Goal: Task Accomplishment & Management: Manage account settings

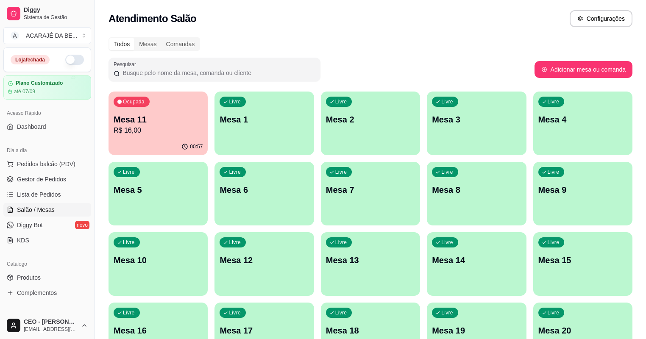
click at [153, 112] on div "Ocupada Mesa 11 R$ 16,00" at bounding box center [157, 115] width 99 height 47
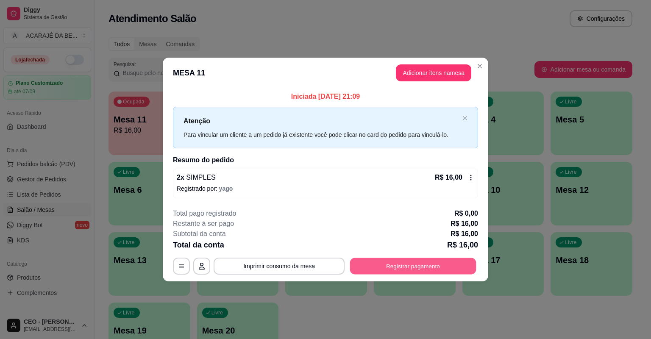
click at [413, 271] on button "Registrar pagamento" at bounding box center [413, 266] width 126 height 17
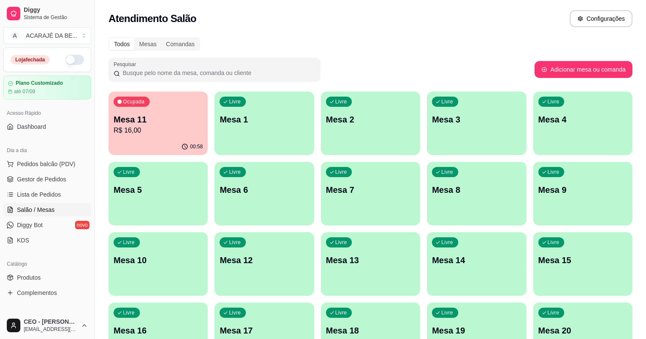
click at [164, 116] on p "Mesa 11" at bounding box center [158, 120] width 89 height 12
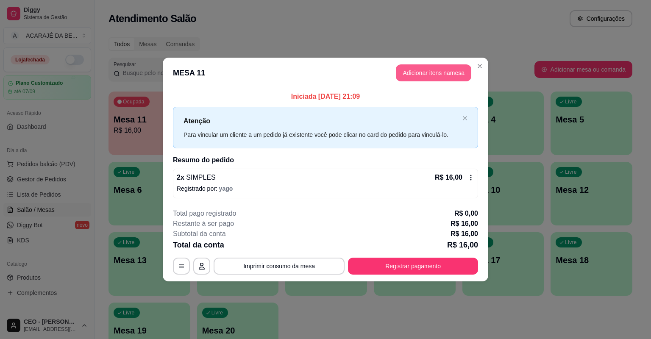
click at [444, 70] on button "Adicionar itens na mesa" at bounding box center [433, 72] width 75 height 17
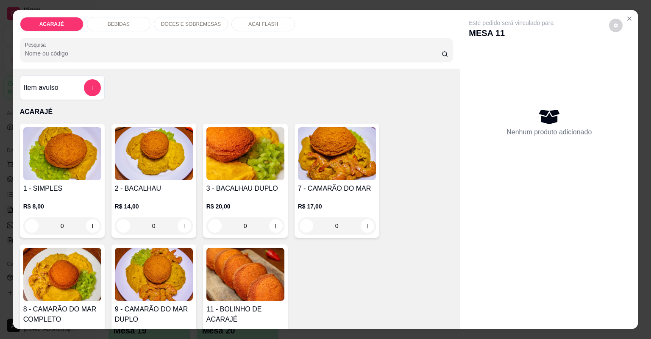
click at [165, 27] on p "DOCES E SOBREMESAS" at bounding box center [191, 24] width 60 height 7
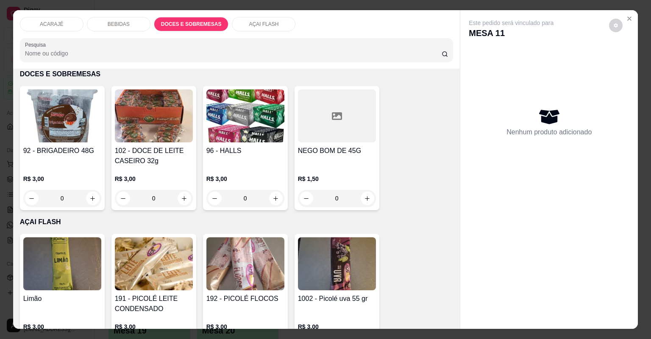
scroll to position [17, 0]
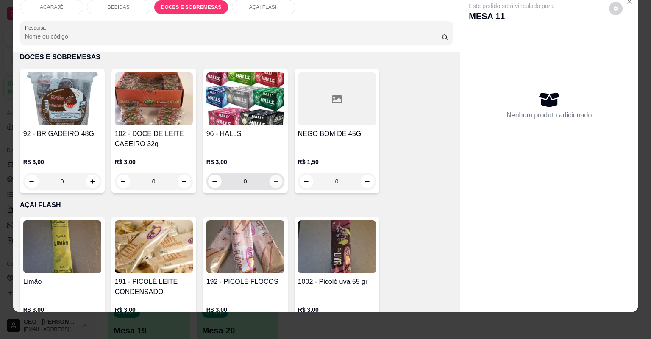
click at [274, 179] on icon "increase-product-quantity" at bounding box center [275, 181] width 6 height 6
type input "1"
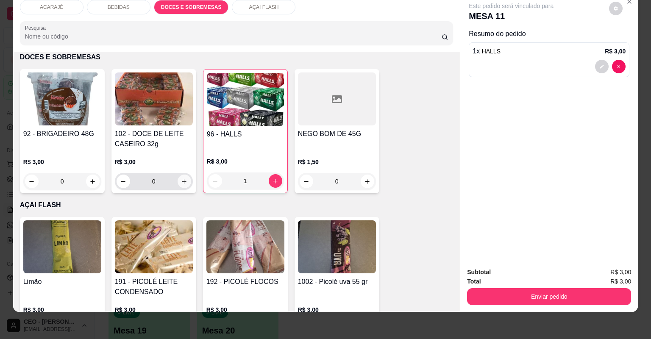
click at [183, 183] on icon "increase-product-quantity" at bounding box center [184, 181] width 6 height 6
type input "1"
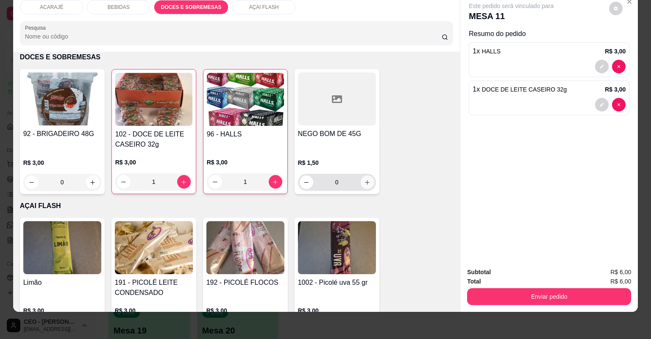
click at [367, 183] on icon "increase-product-quantity" at bounding box center [367, 182] width 6 height 6
type input "1"
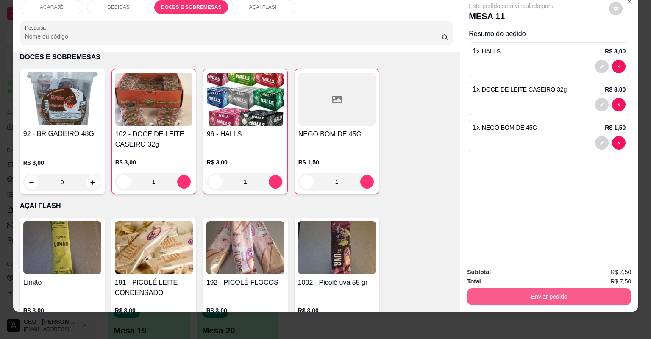
click at [567, 296] on button "Enviar pedido" at bounding box center [549, 296] width 164 height 17
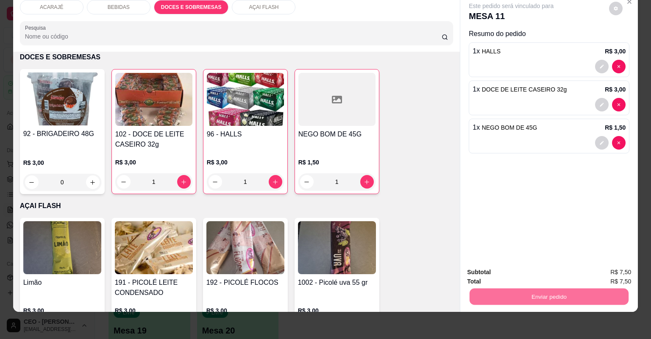
click at [514, 283] on button "Não registrar e enviar pedido" at bounding box center [522, 276] width 86 height 16
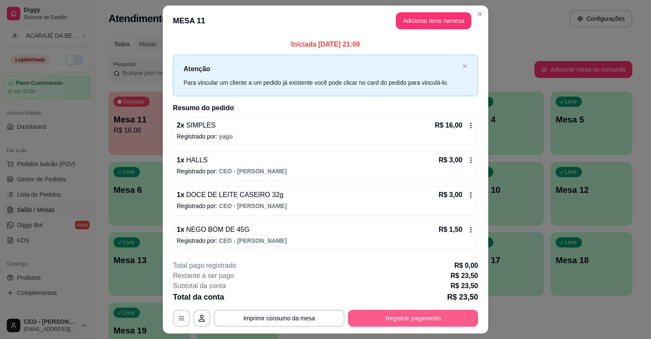
click at [414, 313] on button "Registrar pagamento" at bounding box center [413, 318] width 130 height 17
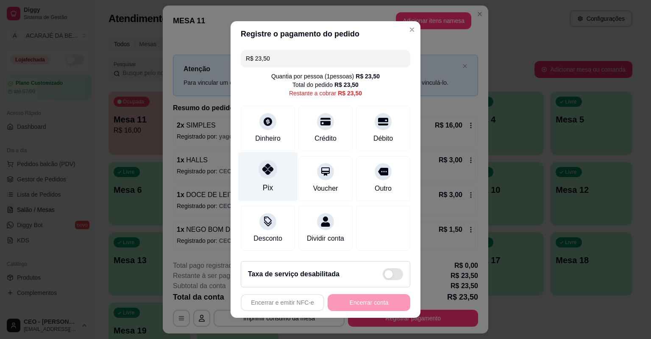
click at [277, 164] on div "Pix" at bounding box center [268, 177] width 60 height 50
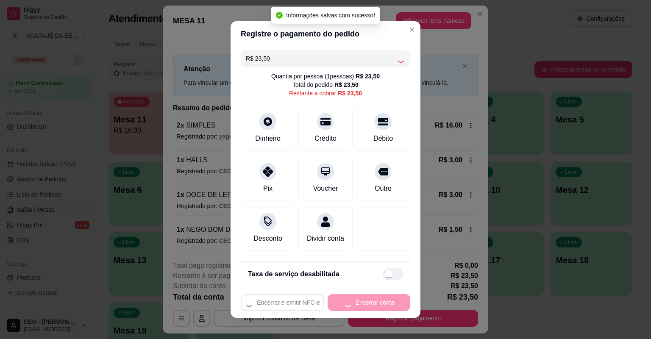
type input "R$ 0,00"
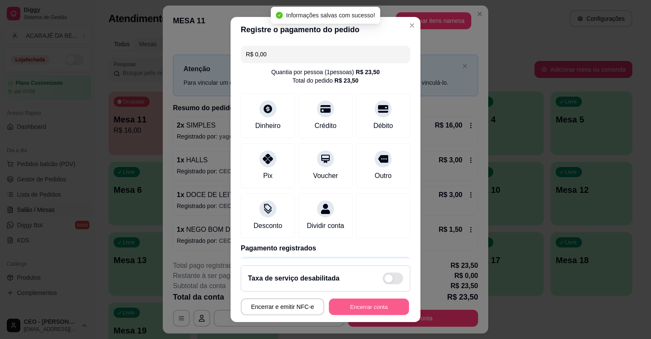
click at [362, 303] on button "Encerrar conta" at bounding box center [369, 307] width 80 height 17
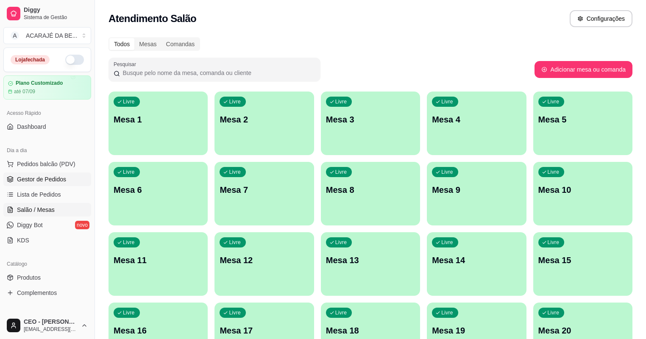
click at [55, 177] on span "Gestor de Pedidos" at bounding box center [41, 179] width 49 height 8
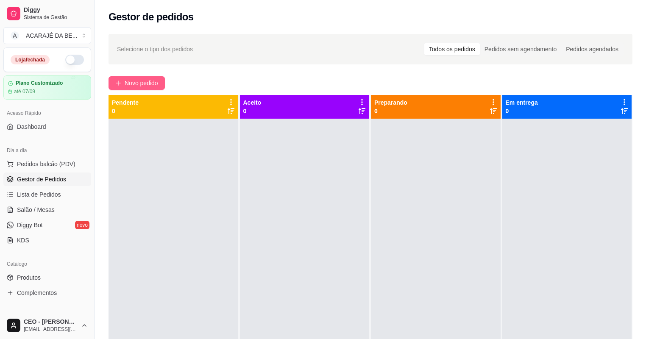
click at [155, 86] on span "Novo pedido" at bounding box center [141, 82] width 33 height 9
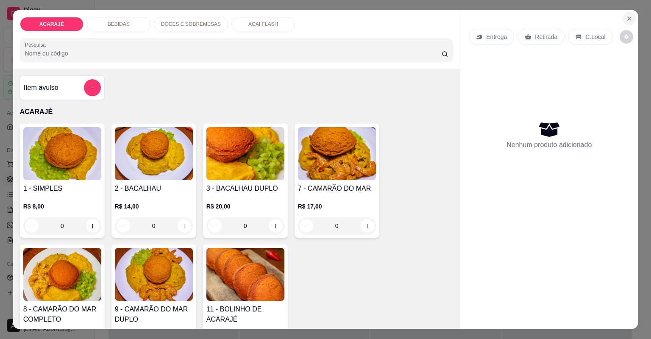
click at [628, 17] on icon "Close" at bounding box center [629, 18] width 7 height 7
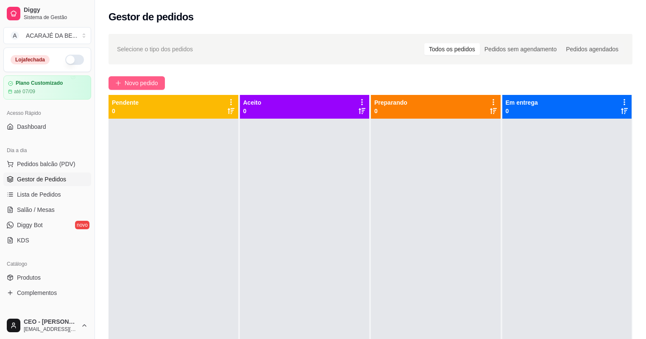
click at [141, 78] on button "Novo pedido" at bounding box center [136, 83] width 56 height 14
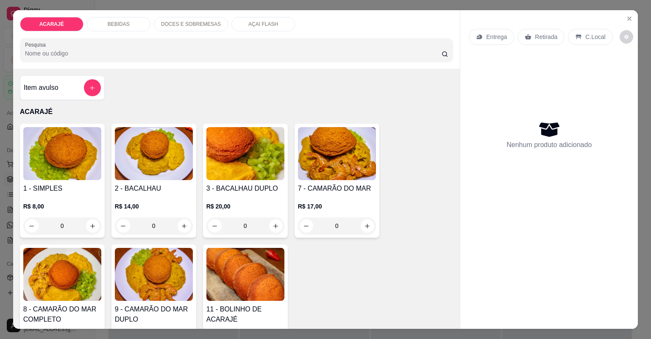
click at [175, 28] on div "DOCES E SOBREMESAS" at bounding box center [191, 24] width 74 height 14
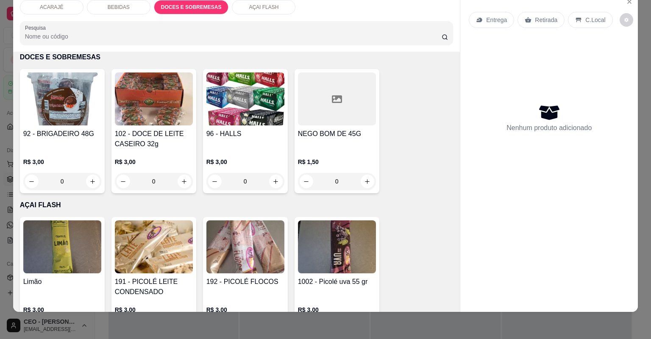
click at [256, 13] on div "AÇAI FLASH" at bounding box center [264, 7] width 64 height 14
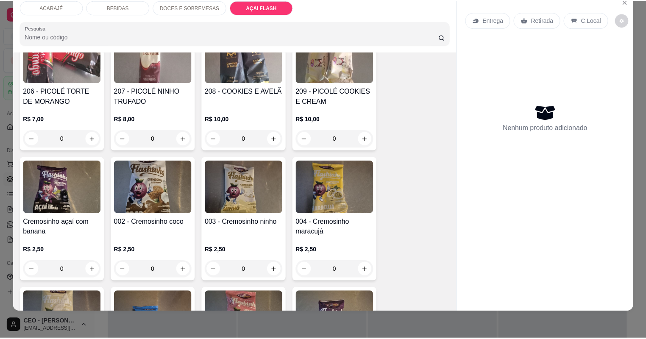
scroll to position [1807, 0]
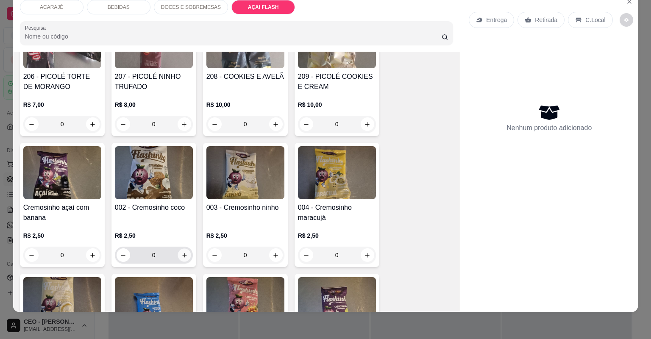
click at [181, 254] on icon "increase-product-quantity" at bounding box center [184, 255] width 6 height 6
type input "1"
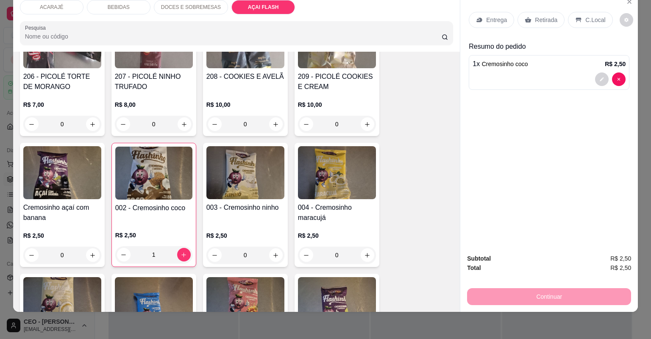
click at [538, 17] on p "Retirada" at bounding box center [546, 20] width 22 height 8
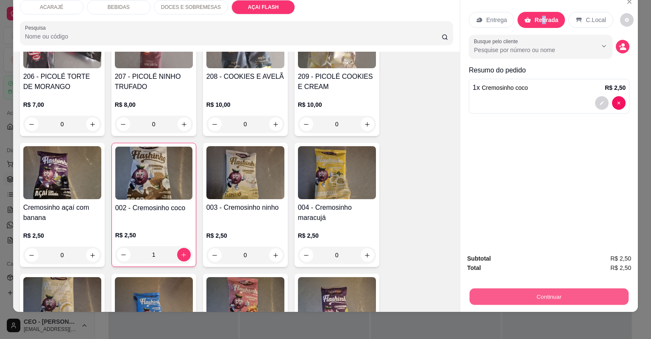
click at [558, 302] on button "Continuar" at bounding box center [549, 297] width 159 height 17
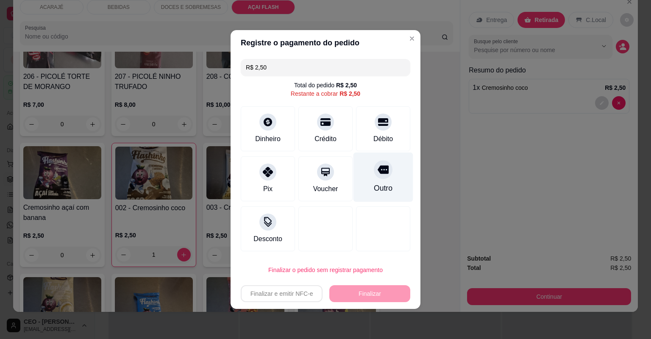
click at [396, 177] on div "Outro" at bounding box center [383, 178] width 60 height 50
type input "R$ 0,00"
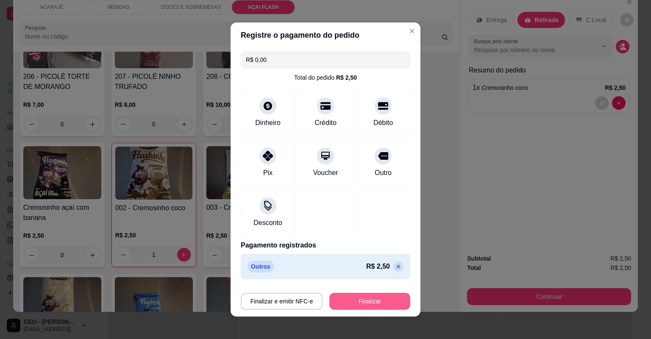
click at [377, 299] on button "Finalizar" at bounding box center [369, 301] width 81 height 17
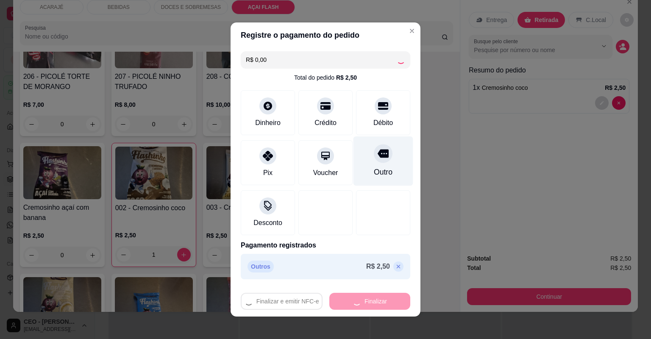
type input "0"
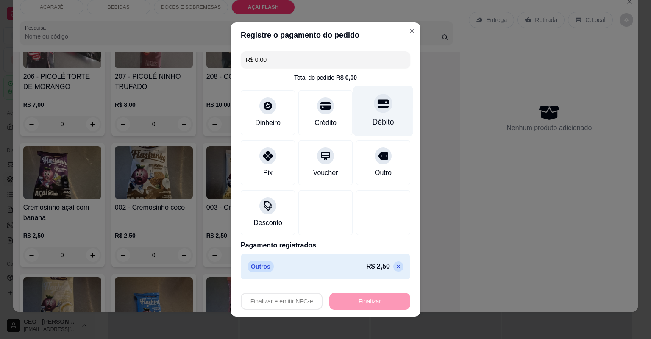
type input "-R$ 2,50"
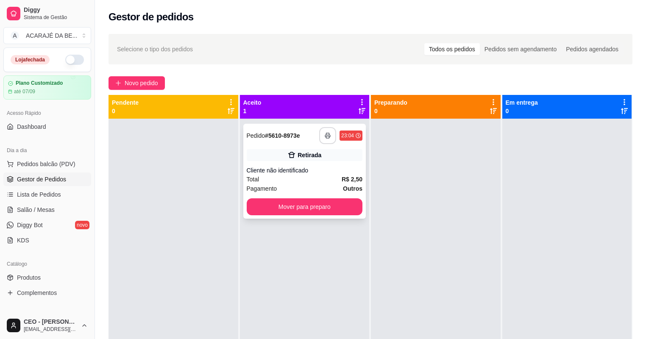
click at [326, 136] on rect "button" at bounding box center [327, 137] width 3 height 2
click at [327, 210] on button "Mover para preparo" at bounding box center [305, 206] width 116 height 17
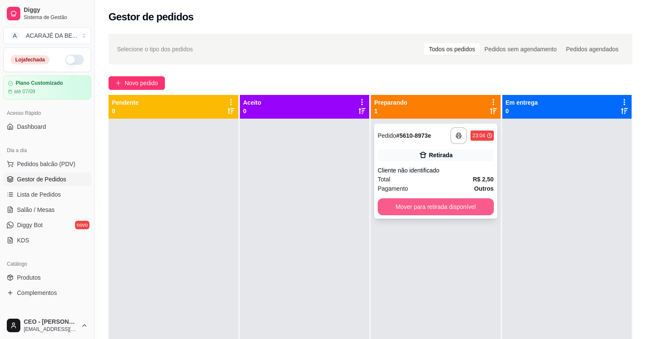
click at [451, 204] on button "Mover para retirada disponível" at bounding box center [436, 206] width 116 height 17
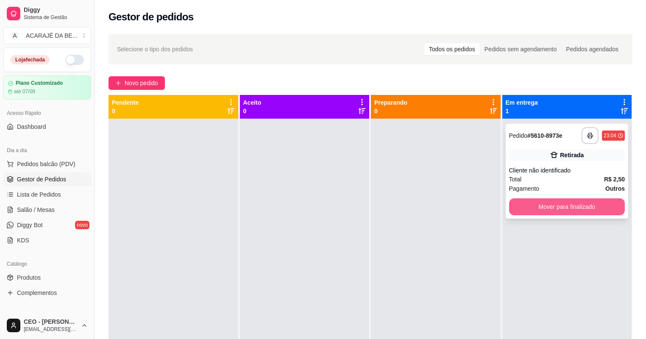
click at [538, 207] on button "Mover para finalizado" at bounding box center [567, 206] width 116 height 17
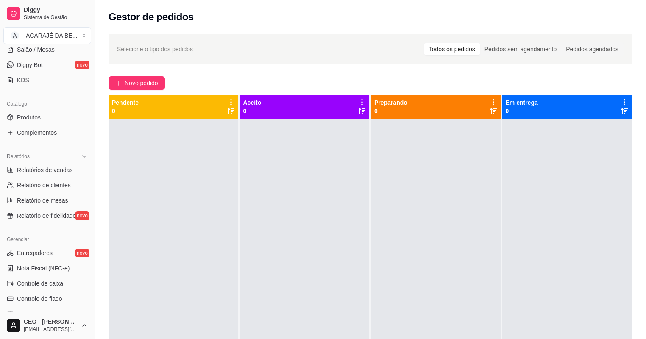
scroll to position [170, 0]
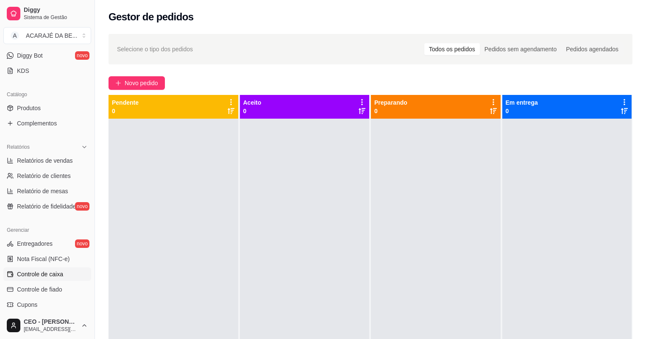
click at [55, 269] on link "Controle de caixa" at bounding box center [47, 274] width 88 height 14
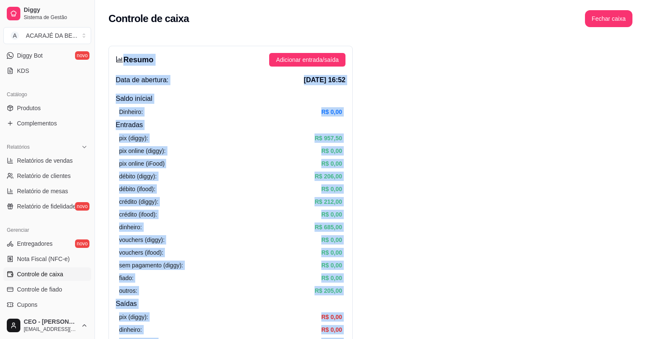
drag, startPoint x: 343, startPoint y: 206, endPoint x: 210, endPoint y: -11, distance: 254.2
click at [210, 0] on html "Diggy Sistema de Gestão A ACARAJÉ DA BE ... Loja fechada Plano Customizado até …" at bounding box center [323, 169] width 646 height 339
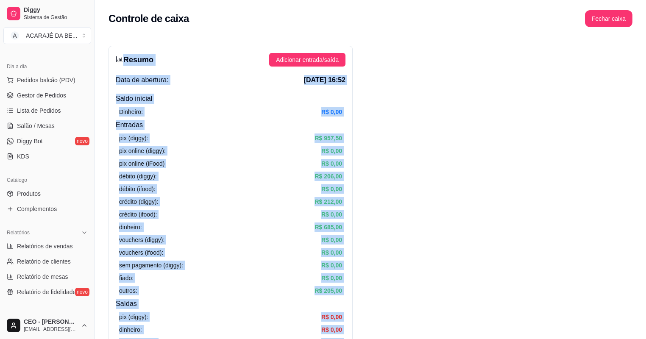
scroll to position [68, 0]
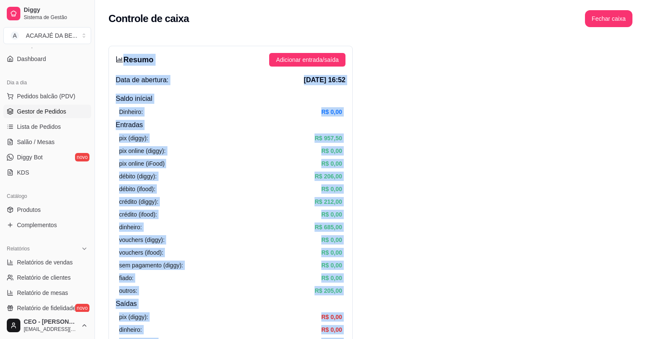
click at [47, 110] on span "Gestor de Pedidos" at bounding box center [41, 111] width 49 height 8
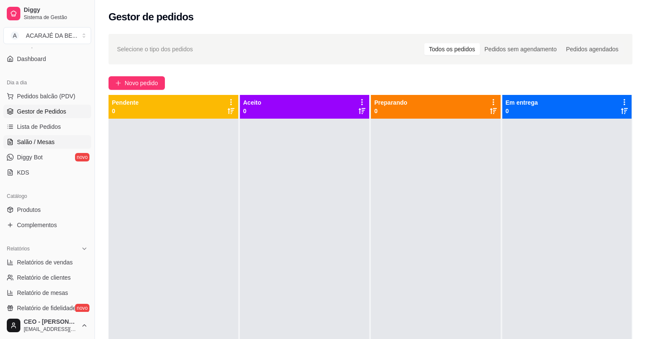
click at [35, 136] on link "Salão / Mesas" at bounding box center [47, 142] width 88 height 14
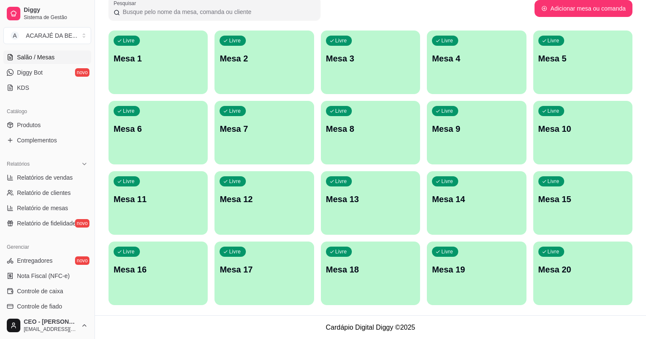
scroll to position [203, 0]
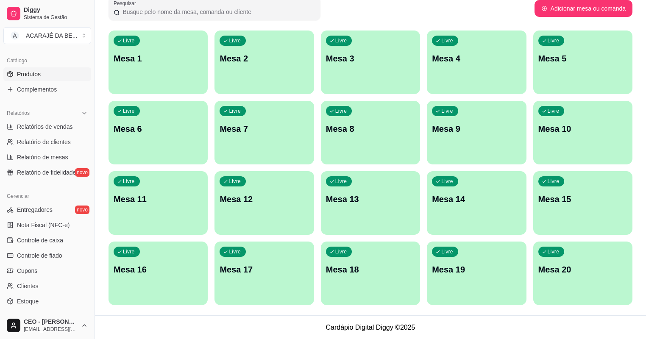
click at [38, 75] on span "Produtos" at bounding box center [29, 74] width 24 height 8
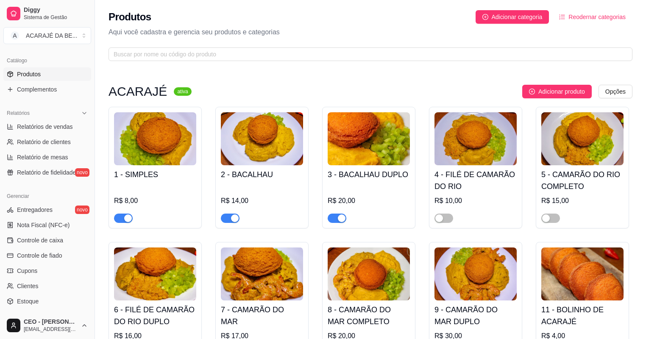
click at [125, 218] on div "button" at bounding box center [128, 218] width 8 height 8
click at [229, 216] on span "button" at bounding box center [230, 218] width 19 height 9
click at [335, 210] on div at bounding box center [369, 214] width 82 height 17
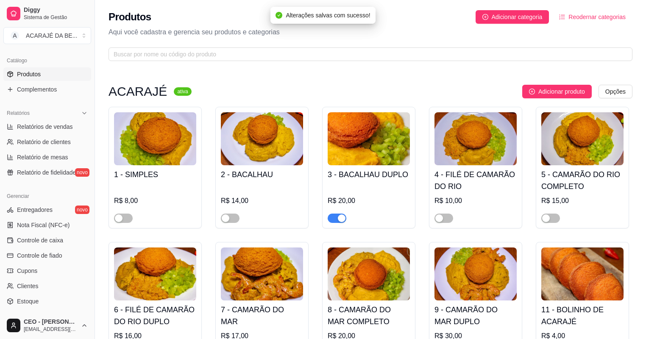
click at [336, 218] on span "button" at bounding box center [337, 218] width 19 height 9
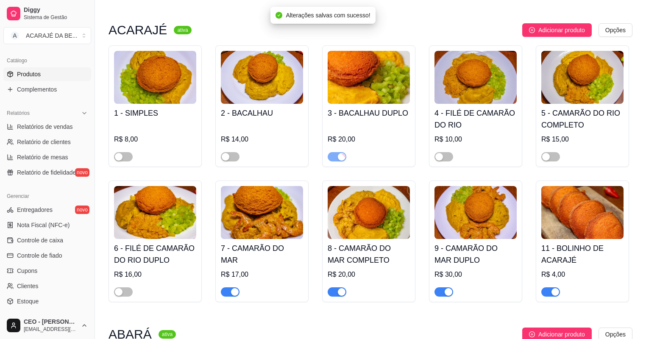
scroll to position [136, 0]
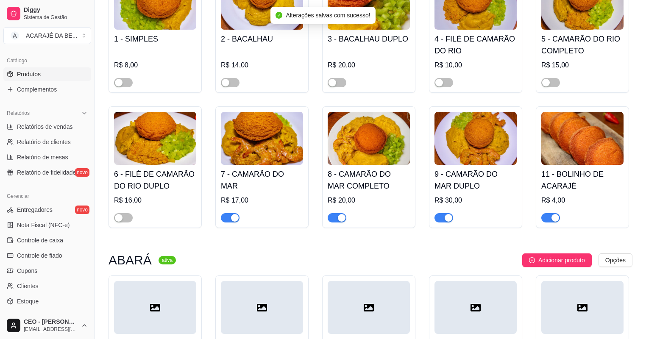
click at [231, 222] on span "button" at bounding box center [230, 217] width 19 height 9
click at [343, 217] on div "button" at bounding box center [342, 218] width 8 height 8
drag, startPoint x: 443, startPoint y: 217, endPoint x: 454, endPoint y: 217, distance: 11.5
click at [443, 217] on span "button" at bounding box center [443, 217] width 19 height 9
drag, startPoint x: 550, startPoint y: 218, endPoint x: 519, endPoint y: 228, distance: 33.4
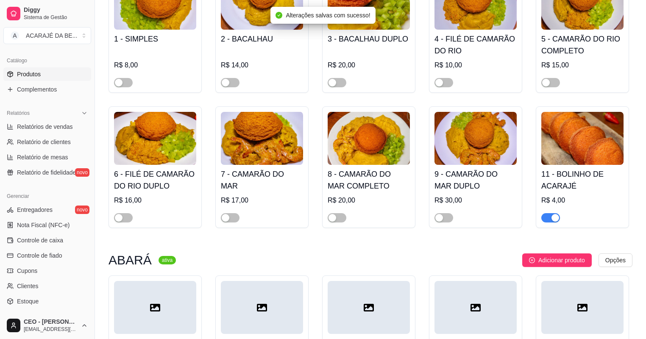
click at [549, 218] on span "button" at bounding box center [550, 217] width 19 height 9
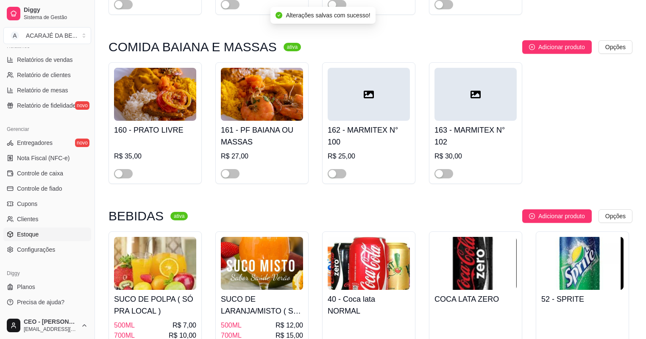
scroll to position [848, 0]
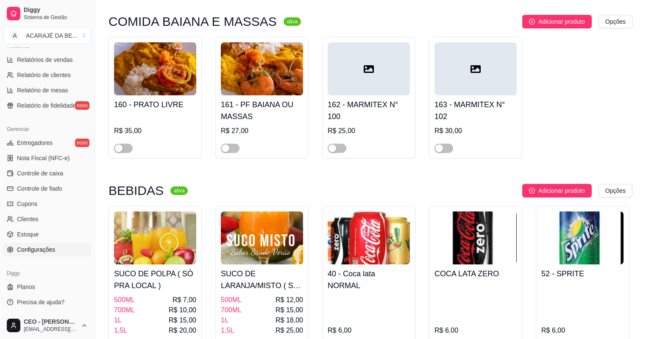
click at [43, 250] on span "Configurações" at bounding box center [36, 249] width 38 height 8
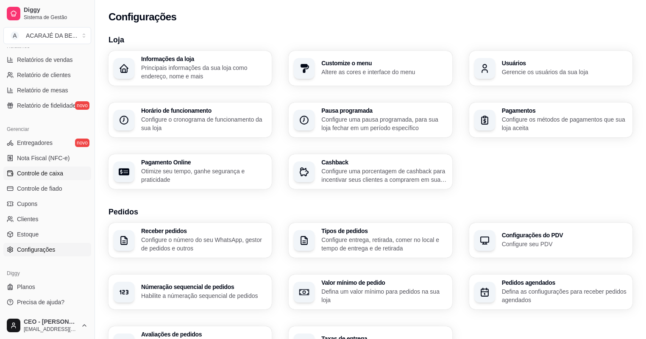
click at [33, 173] on span "Controle de caixa" at bounding box center [40, 173] width 46 height 8
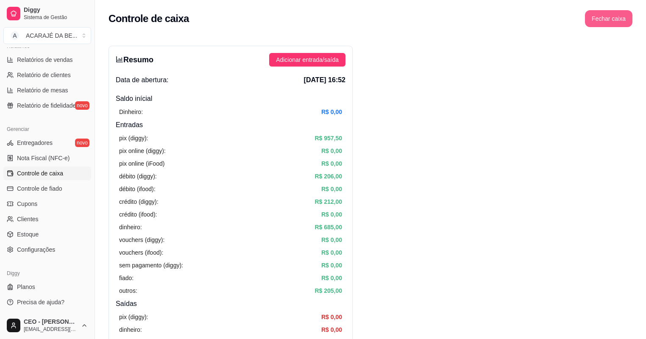
click at [609, 22] on button "Fechar caixa" at bounding box center [608, 18] width 47 height 17
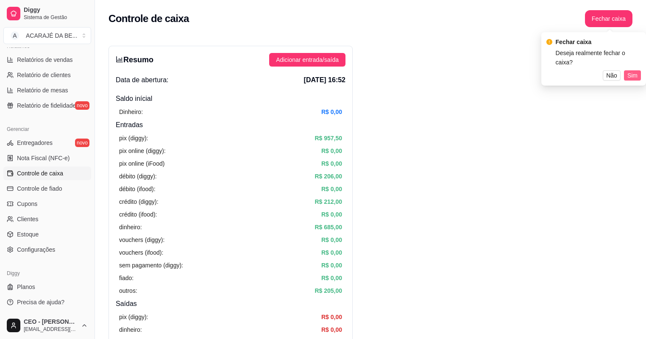
click at [629, 71] on span "Sim" at bounding box center [632, 75] width 10 height 9
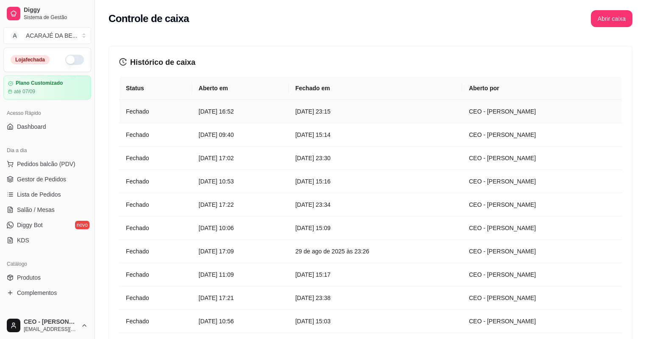
click at [392, 112] on article "[DATE] 23:15" at bounding box center [375, 111] width 160 height 9
click at [42, 178] on span "Gestor de Pedidos" at bounding box center [41, 179] width 49 height 8
click at [59, 178] on span "Gestor de Pedidos" at bounding box center [41, 179] width 49 height 8
click at [55, 178] on span "Gestor de Pedidos" at bounding box center [41, 179] width 49 height 8
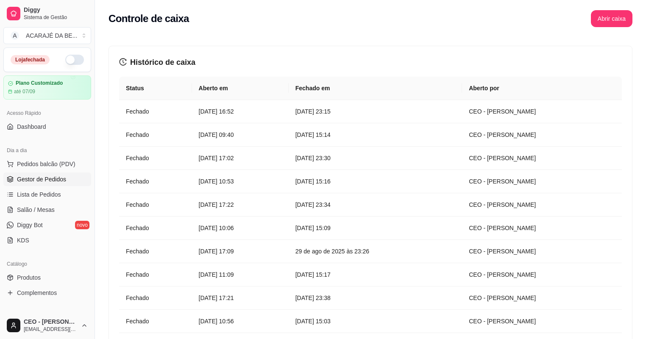
click at [55, 178] on span "Gestor de Pedidos" at bounding box center [41, 179] width 49 height 8
click at [56, 178] on span "Gestor de Pedidos" at bounding box center [41, 179] width 49 height 8
click at [57, 163] on span "Pedidos balcão (PDV)" at bounding box center [46, 164] width 58 height 8
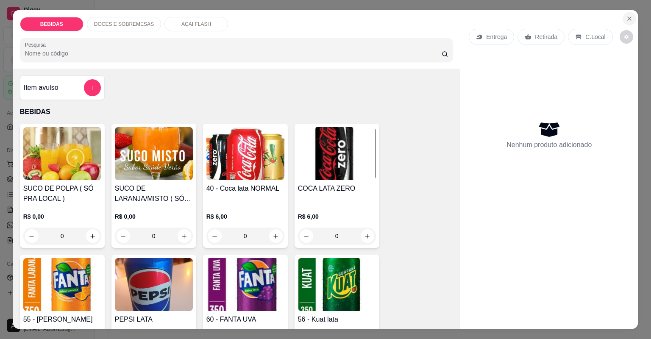
click at [626, 18] on icon "Close" at bounding box center [629, 18] width 7 height 7
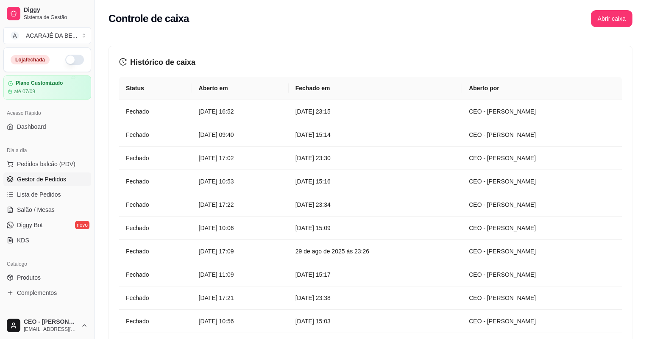
click at [71, 181] on link "Gestor de Pedidos" at bounding box center [47, 179] width 88 height 14
